Goal: Transaction & Acquisition: Obtain resource

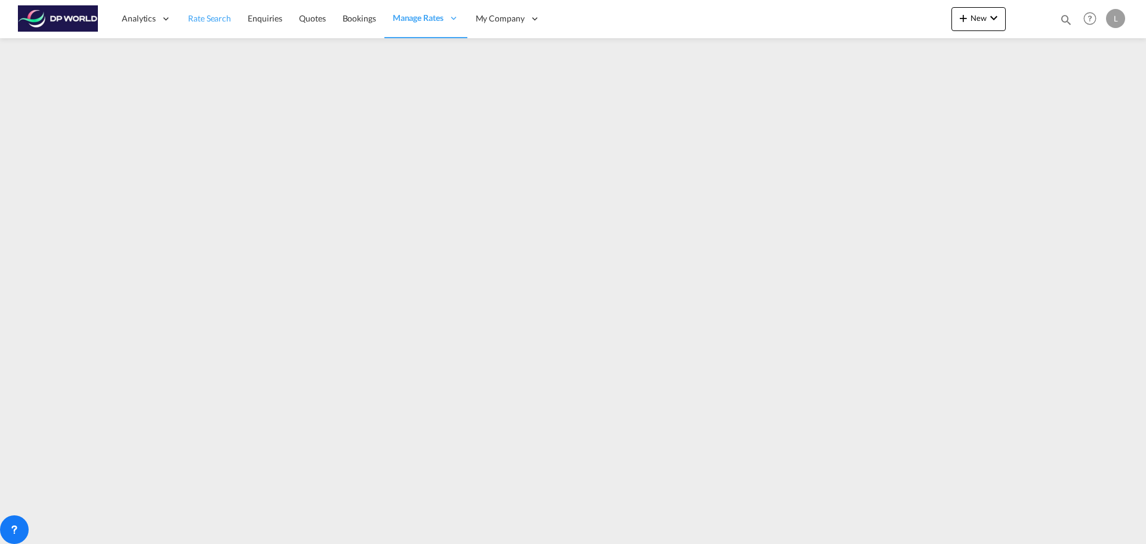
click at [204, 22] on span "Rate Search" at bounding box center [209, 18] width 43 height 10
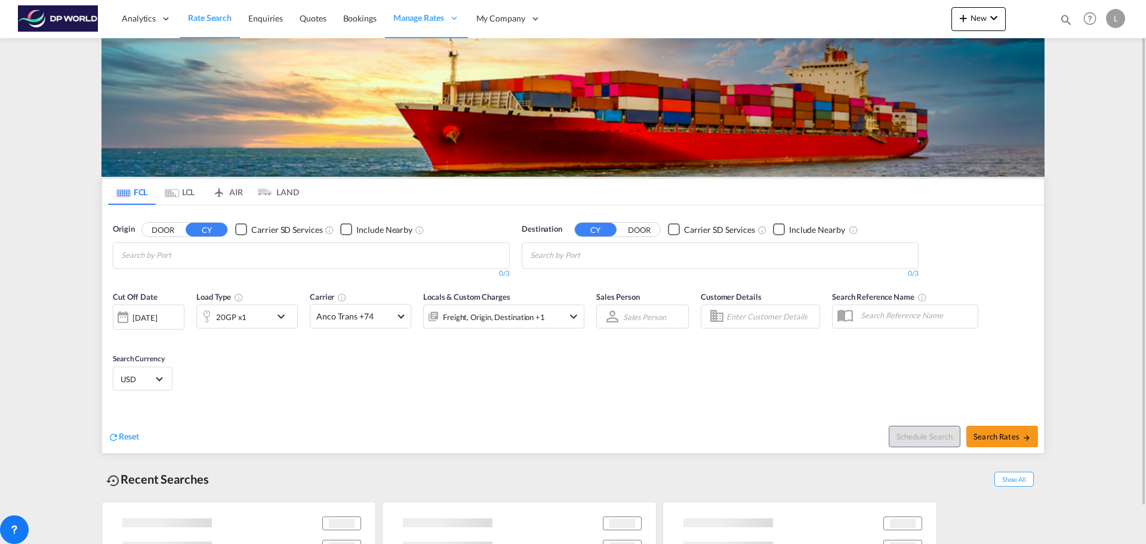
click at [170, 255] on input "Chips input." at bounding box center [177, 255] width 113 height 19
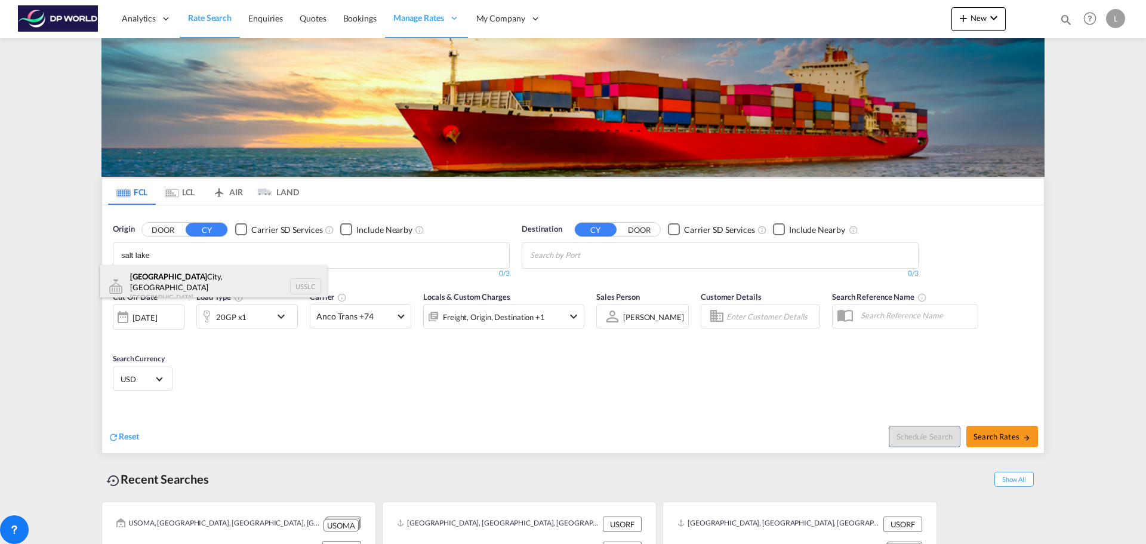
type input "salt lake"
click at [173, 279] on div "[GEOGRAPHIC_DATA], [GEOGRAPHIC_DATA] [GEOGRAPHIC_DATA] USSLC" at bounding box center [213, 286] width 227 height 43
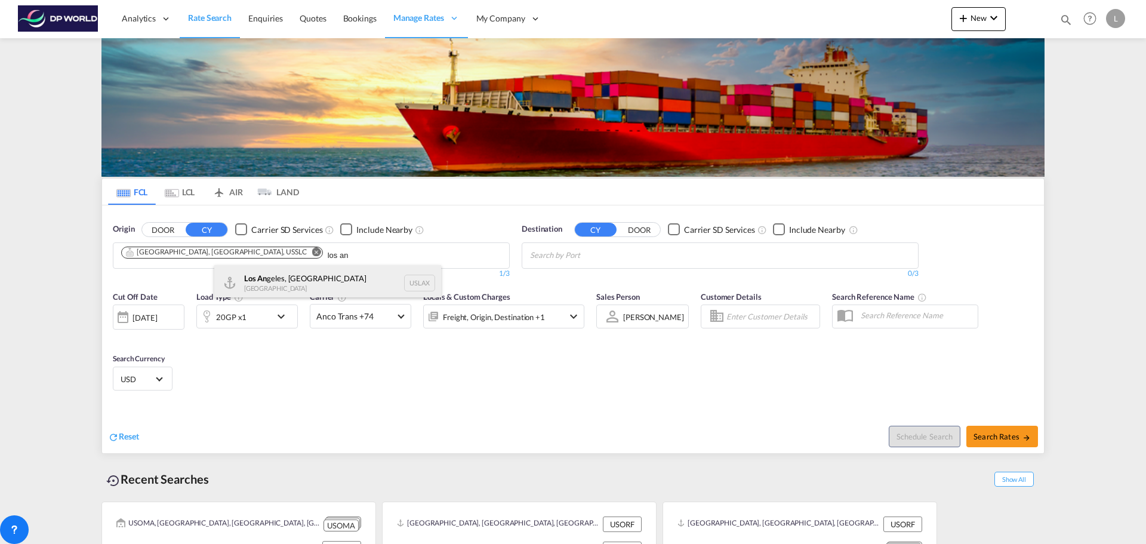
type input "los an"
click at [283, 280] on div "Los An geles, [GEOGRAPHIC_DATA] [GEOGRAPHIC_DATA] USLAX" at bounding box center [327, 283] width 227 height 36
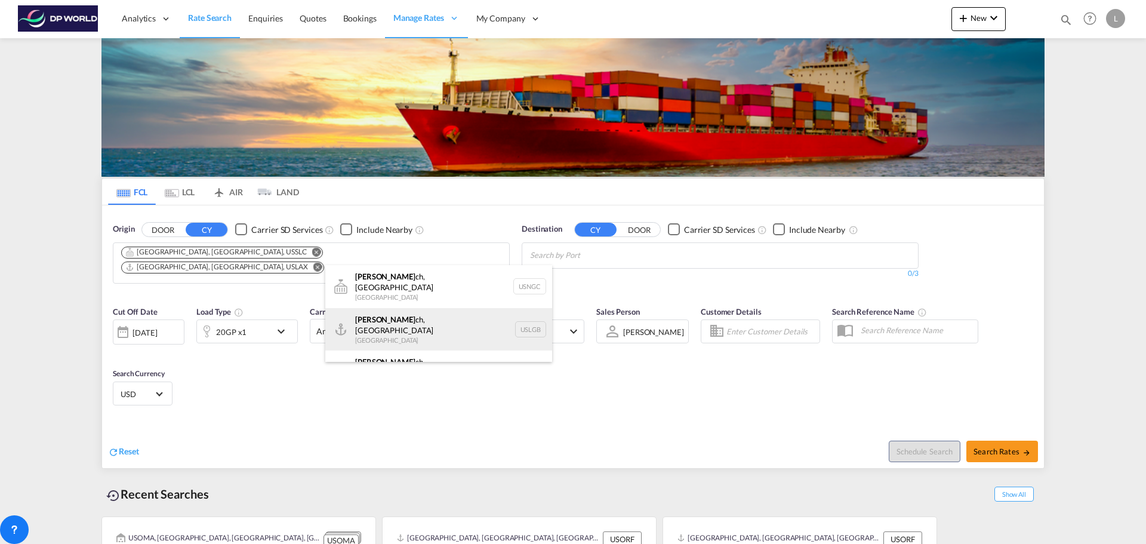
type input "[PERSON_NAME]"
click at [386, 322] on div "[PERSON_NAME] ch, [GEOGRAPHIC_DATA] United States USLGB" at bounding box center [438, 329] width 227 height 43
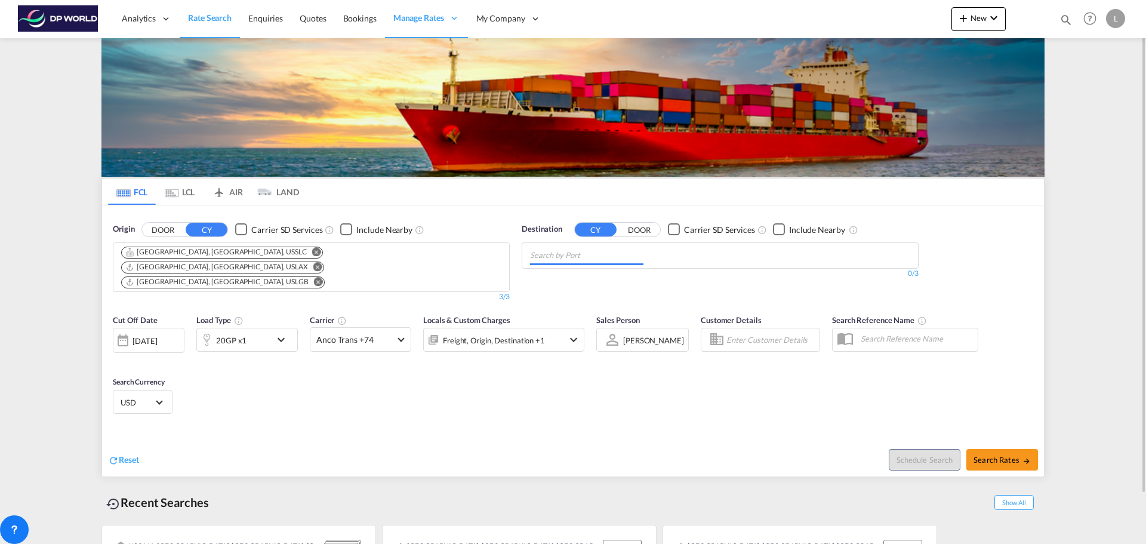
click at [635, 250] on input "Chips input." at bounding box center [586, 255] width 113 height 19
type input "[GEOGRAPHIC_DATA]"
click at [558, 319] on div "[GEOGRAPHIC_DATA] [GEOGRAPHIC_DATA] NLRTM" at bounding box center [622, 337] width 227 height 36
click at [1007, 449] on button "Search Rates" at bounding box center [1002, 459] width 72 height 21
type input "USSLC,USLAX,USLGB to NLRTM / [DATE]"
